Goal: Information Seeking & Learning: Check status

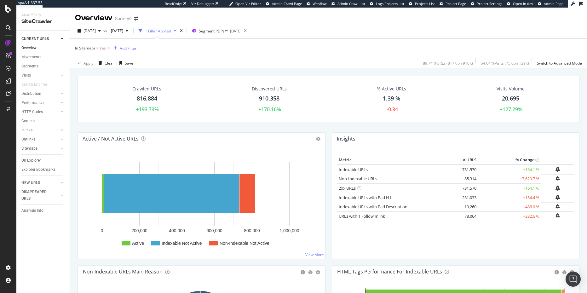
click at [485, 29] on div "[DATE] vs [DATE] 1 Filter Applied Segment: PDPs/* [DATE]" at bounding box center [328, 32] width 517 height 13
click at [171, 31] on div "1 Filter Applied" at bounding box center [158, 30] width 26 height 5
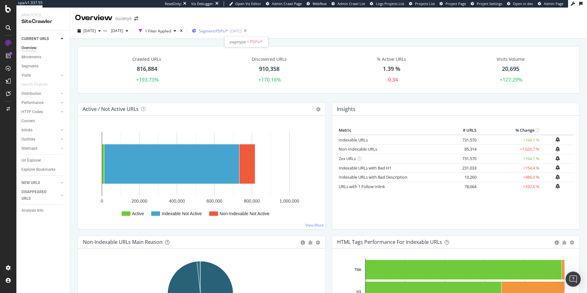
click at [228, 31] on span "Segment: PDPs/*" at bounding box center [213, 30] width 29 height 5
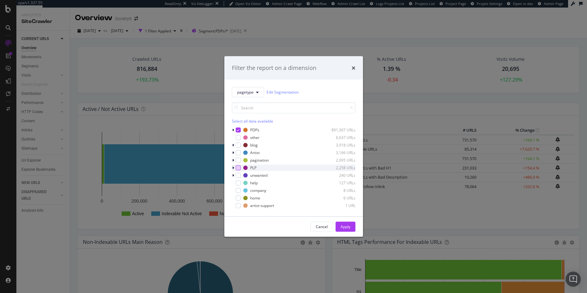
click at [238, 167] on div "modal" at bounding box center [238, 167] width 5 height 5
click at [345, 225] on div "Apply" at bounding box center [345, 226] width 10 height 5
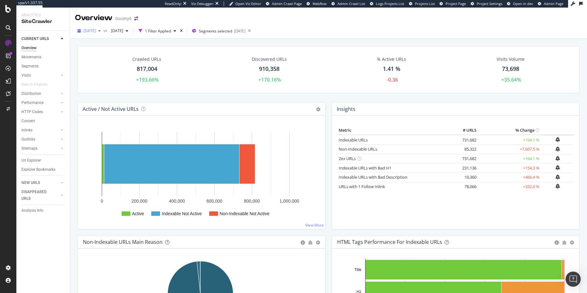
click at [96, 30] on span "[DATE]" at bounding box center [89, 30] width 12 height 5
click at [98, 87] on div "[DATE]" at bounding box center [101, 89] width 34 height 6
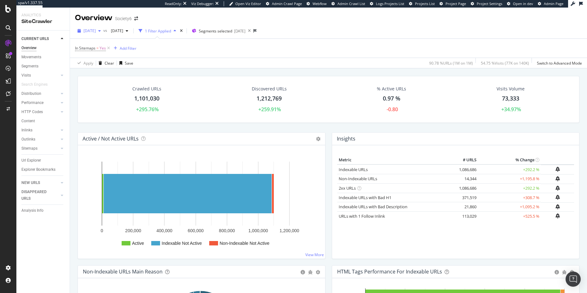
click at [96, 30] on span "[DATE]" at bounding box center [89, 30] width 12 height 5
click at [97, 52] on div "[DATE]" at bounding box center [101, 54] width 34 height 6
